Goal: Information Seeking & Learning: Learn about a topic

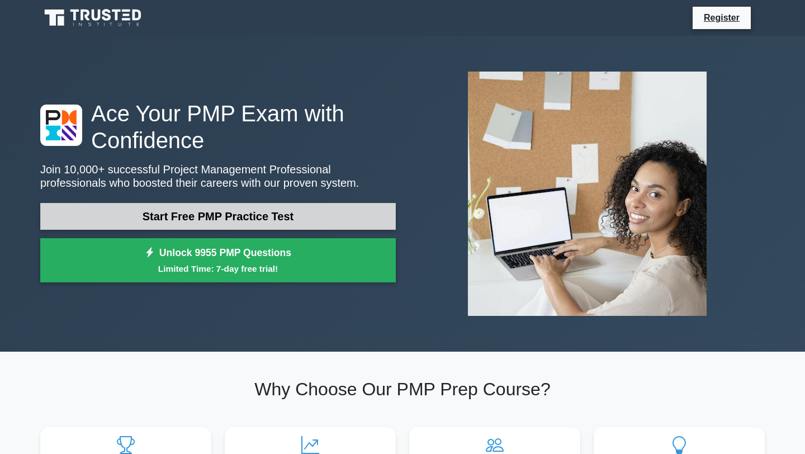
click at [247, 219] on link "Start Free PMP Practice Test" at bounding box center [218, 216] width 356 height 27
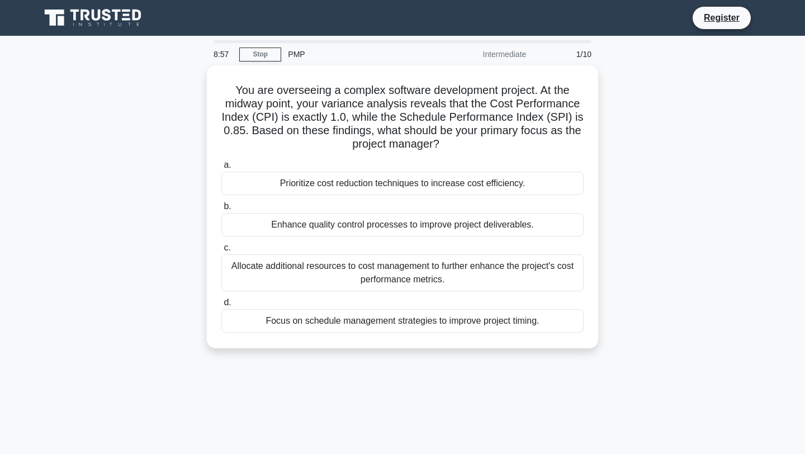
click at [494, 53] on div "Intermediate" at bounding box center [484, 54] width 98 height 22
click at [267, 54] on link "Stop" at bounding box center [260, 55] width 42 height 14
